Goal: Task Accomplishment & Management: Use online tool/utility

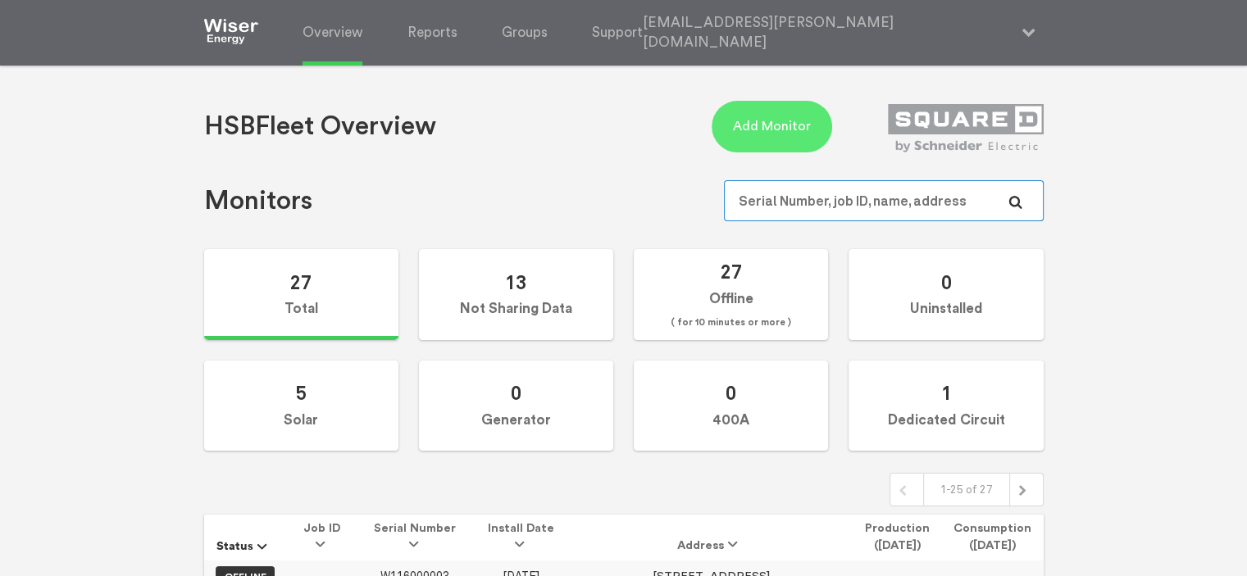
type input "[EMAIL_ADDRESS][PERSON_NAME][DOMAIN_NAME]"
click at [779, 137] on button "Add Monitor" at bounding box center [772, 127] width 121 height 52
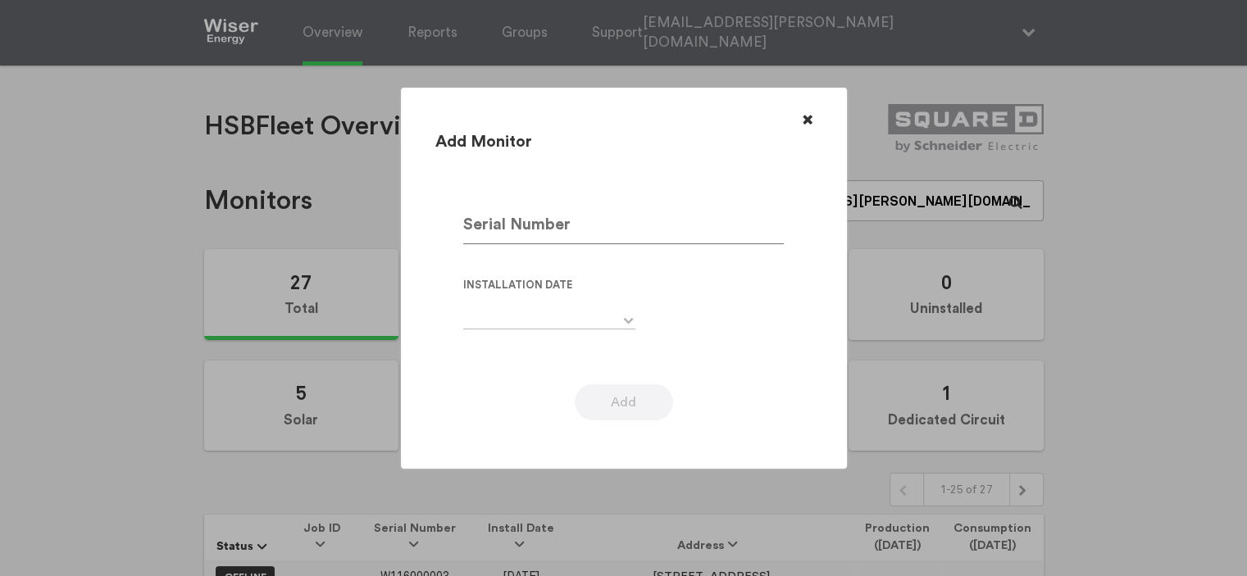
click at [106, 317] on div at bounding box center [623, 288] width 1247 height 576
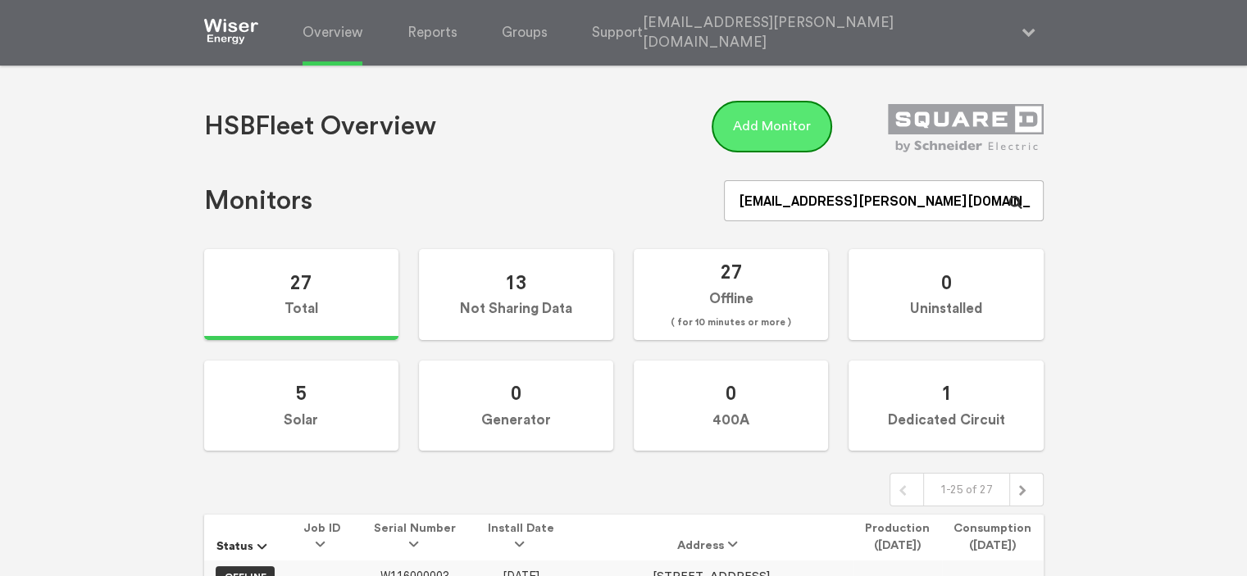
click at [796, 132] on button "Add Monitor" at bounding box center [772, 127] width 121 height 52
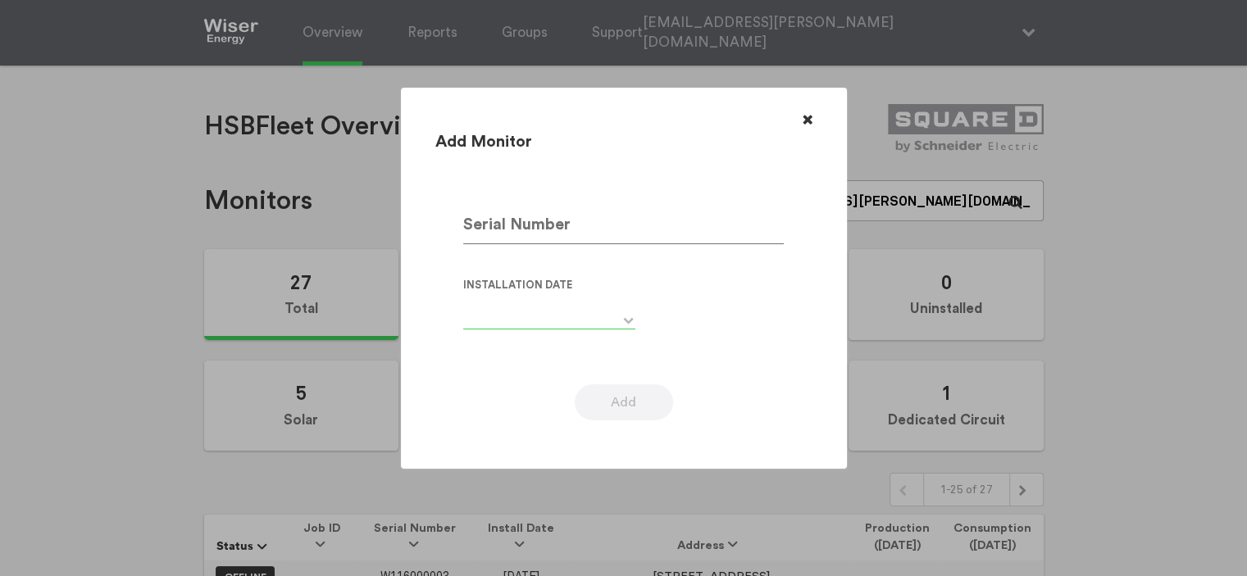
click at [604, 324] on input "text" at bounding box center [549, 312] width 172 height 34
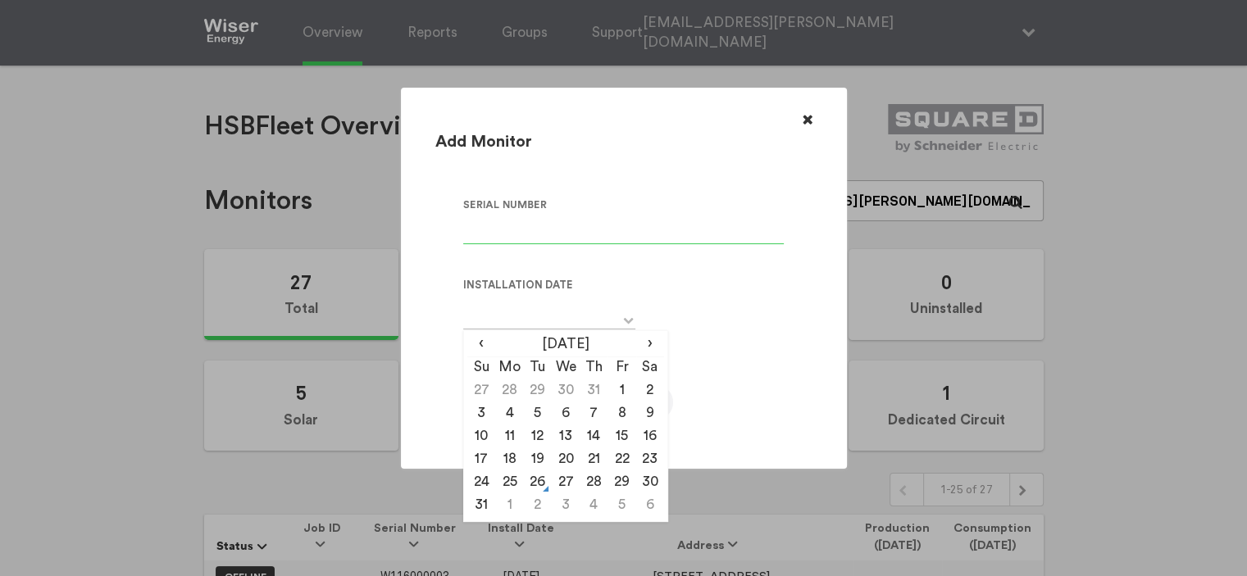
click at [602, 228] on input at bounding box center [623, 221] width 321 height 46
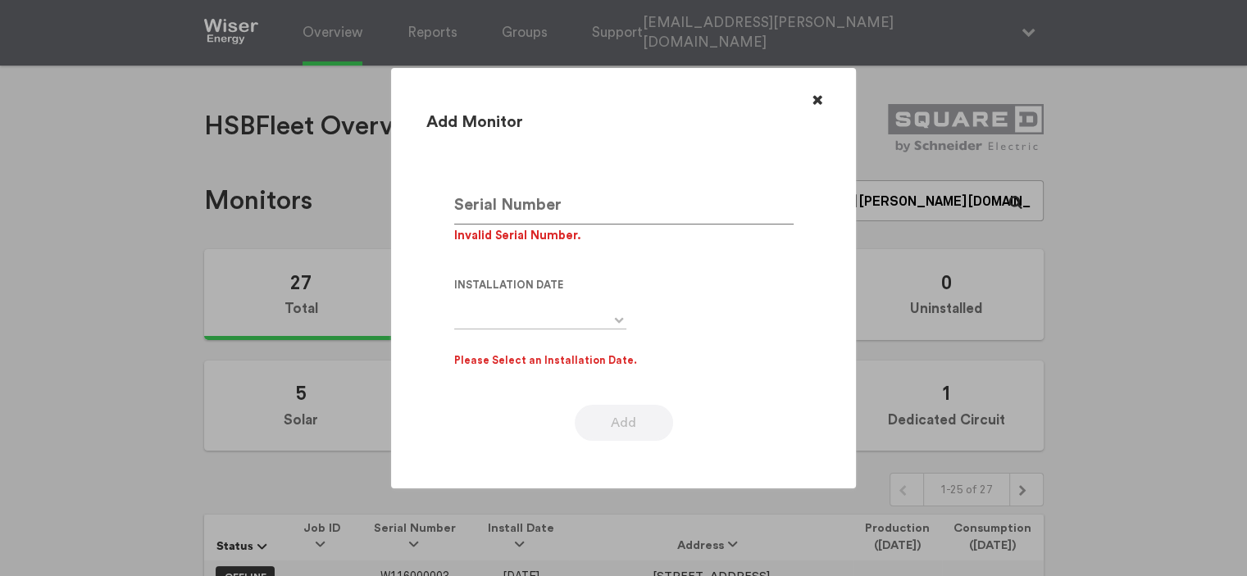
click at [105, 317] on div at bounding box center [623, 288] width 1247 height 576
